Goal: Transaction & Acquisition: Purchase product/service

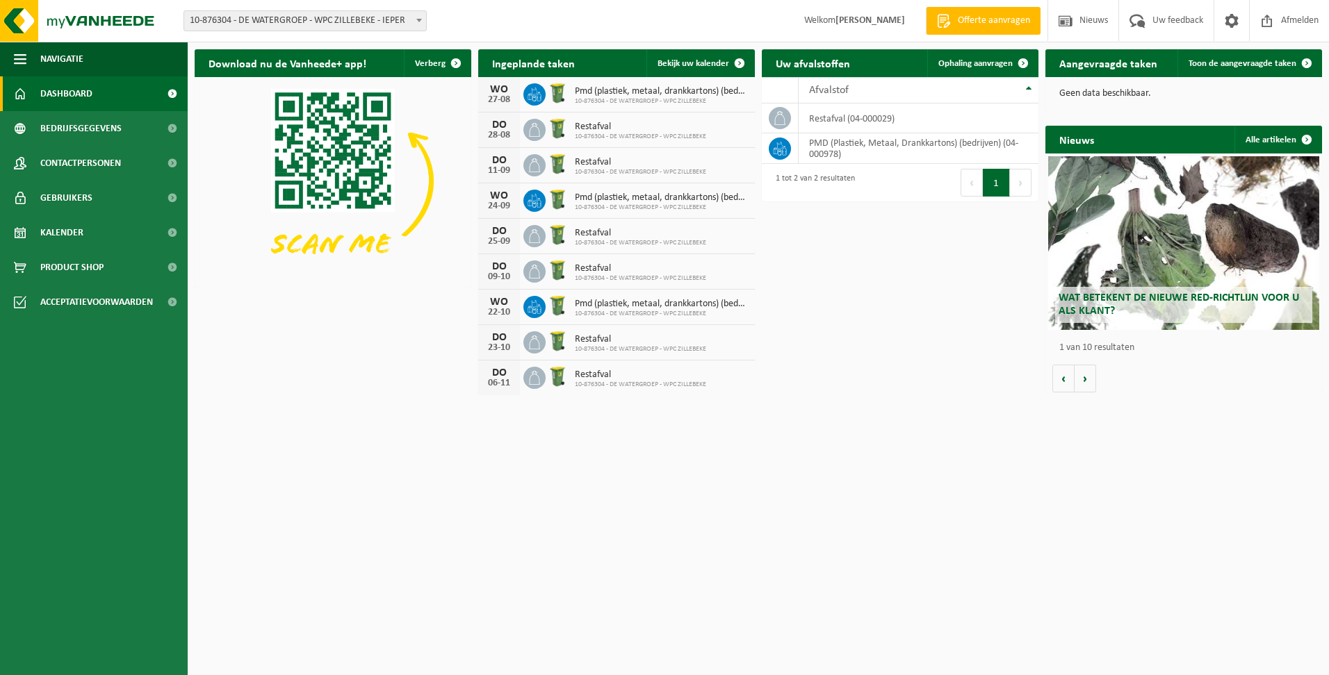
click at [816, 465] on html "Vestiging: 10-876304 - DE WATERGROEP - WPC ZILLEBEKE - IEPER 10-876304 - DE WAT…" at bounding box center [664, 337] width 1329 height 675
click at [591, 617] on html "Vestiging: 10-876304 - DE WATERGROEP - WPC ZILLEBEKE - IEPER 10-876304 - DE WAT…" at bounding box center [664, 337] width 1329 height 675
click at [54, 273] on span "Product Shop" at bounding box center [71, 267] width 63 height 35
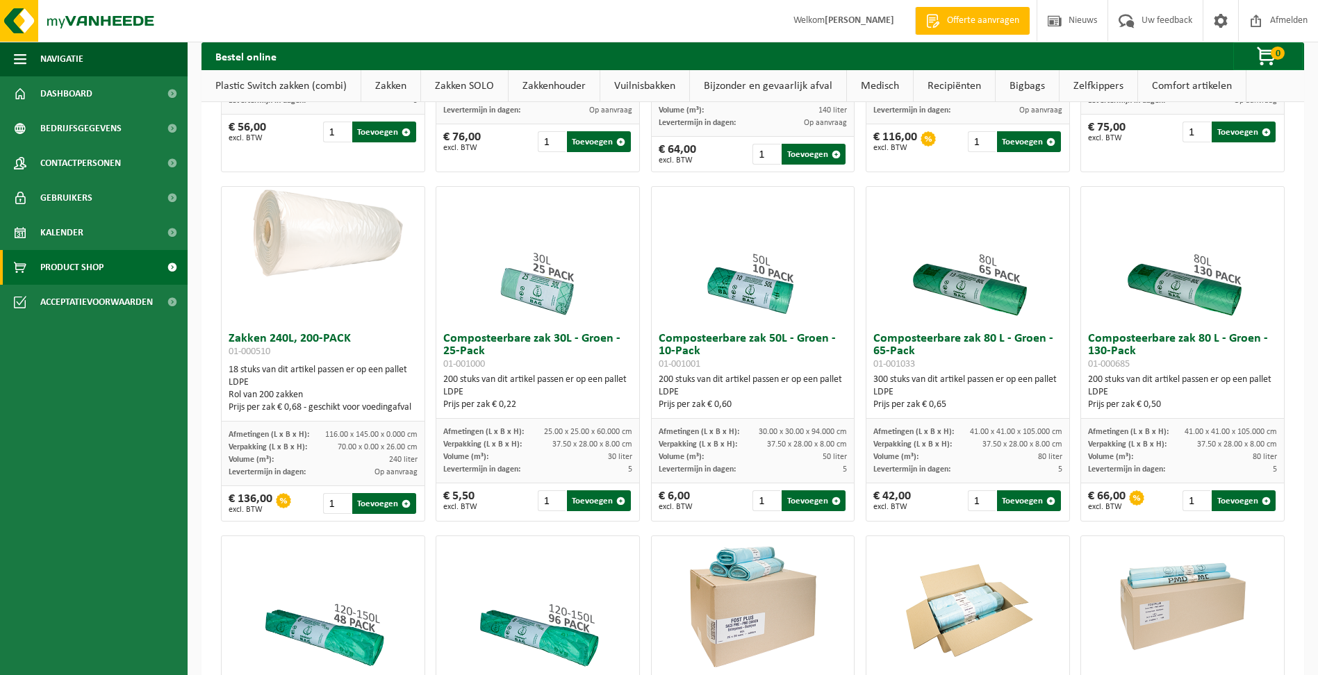
scroll to position [1390, 0]
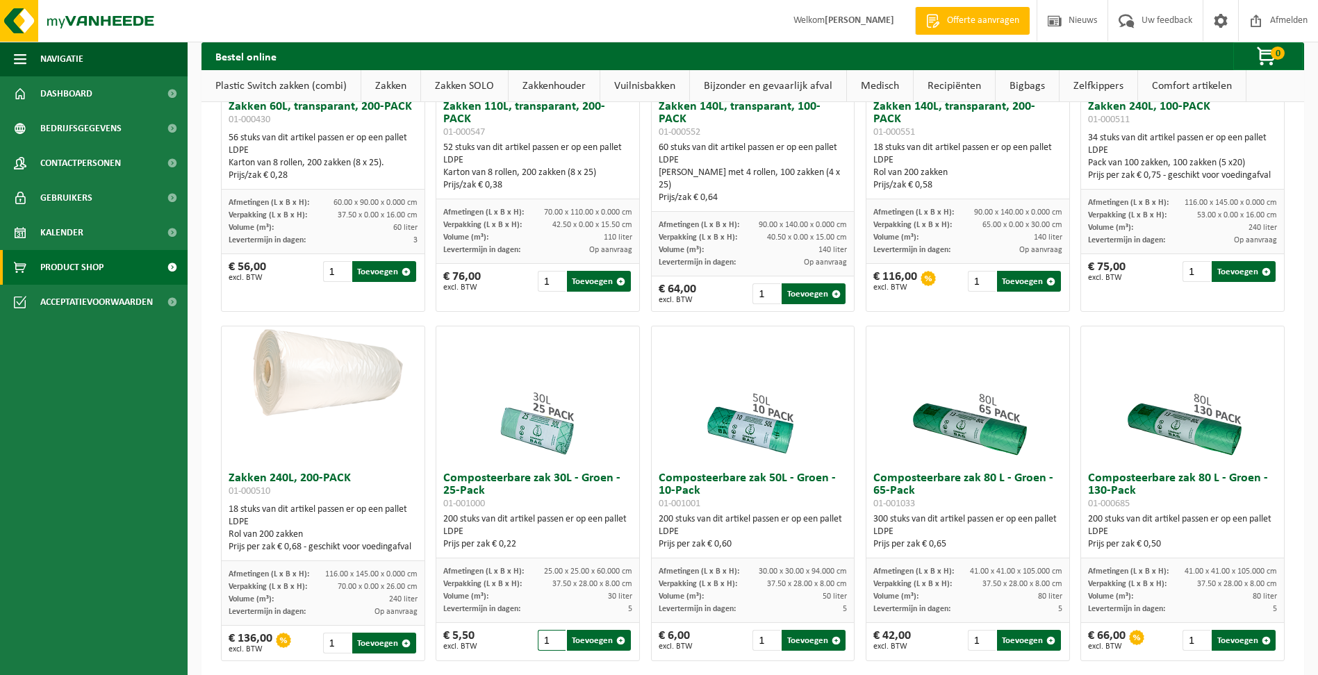
drag, startPoint x: 545, startPoint y: 618, endPoint x: 519, endPoint y: 620, distance: 26.5
click at [522, 623] on div "€ 5,50 excl. BTW 1 Toevoegen" at bounding box center [537, 640] width 203 height 35
type input "20"
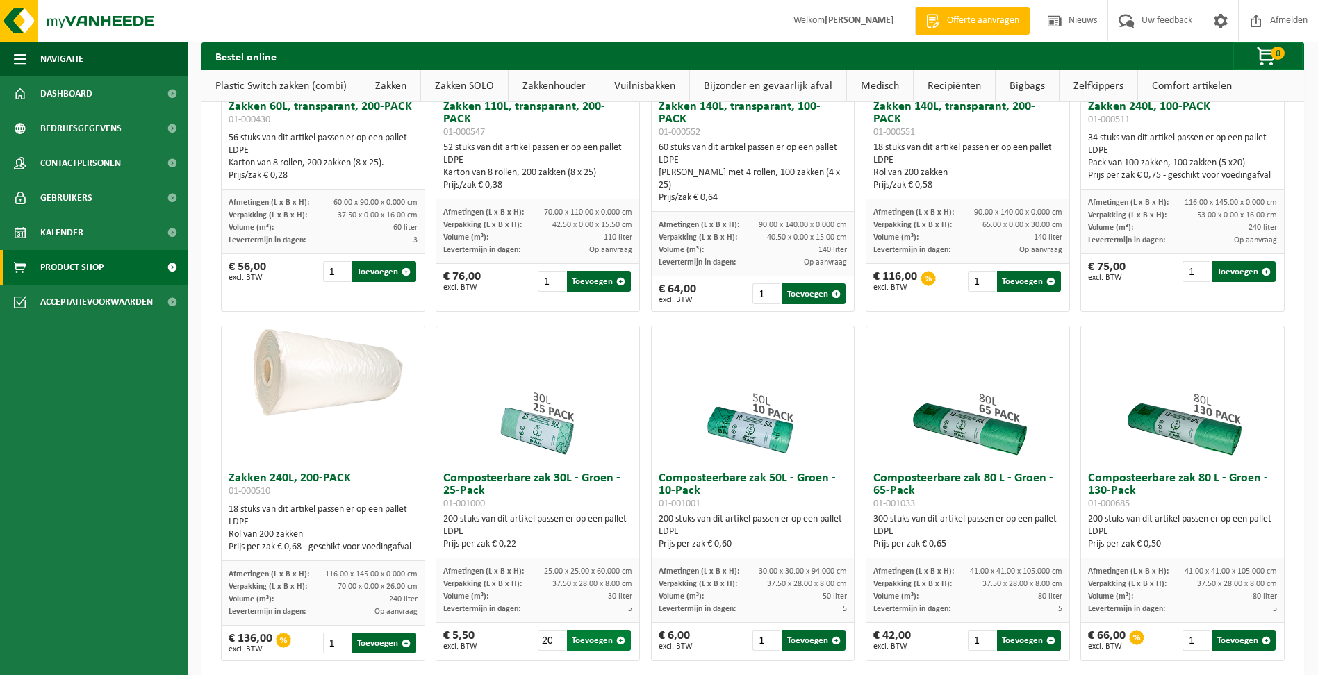
click at [580, 630] on button "Toevoegen" at bounding box center [599, 640] width 64 height 21
click at [601, 630] on button "Toevoegen" at bounding box center [599, 640] width 64 height 21
click at [620, 636] on span "button" at bounding box center [620, 640] width 9 height 9
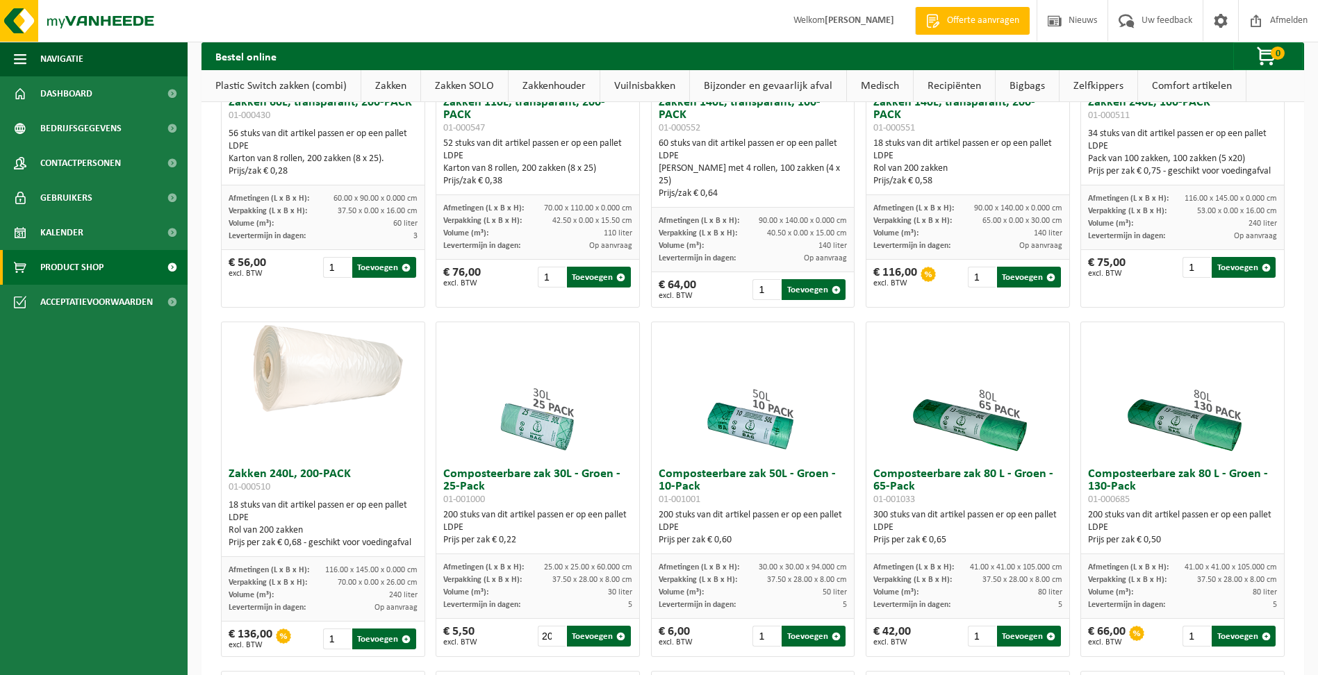
scroll to position [1390, 0]
